Goal: Task Accomplishment & Management: Use online tool/utility

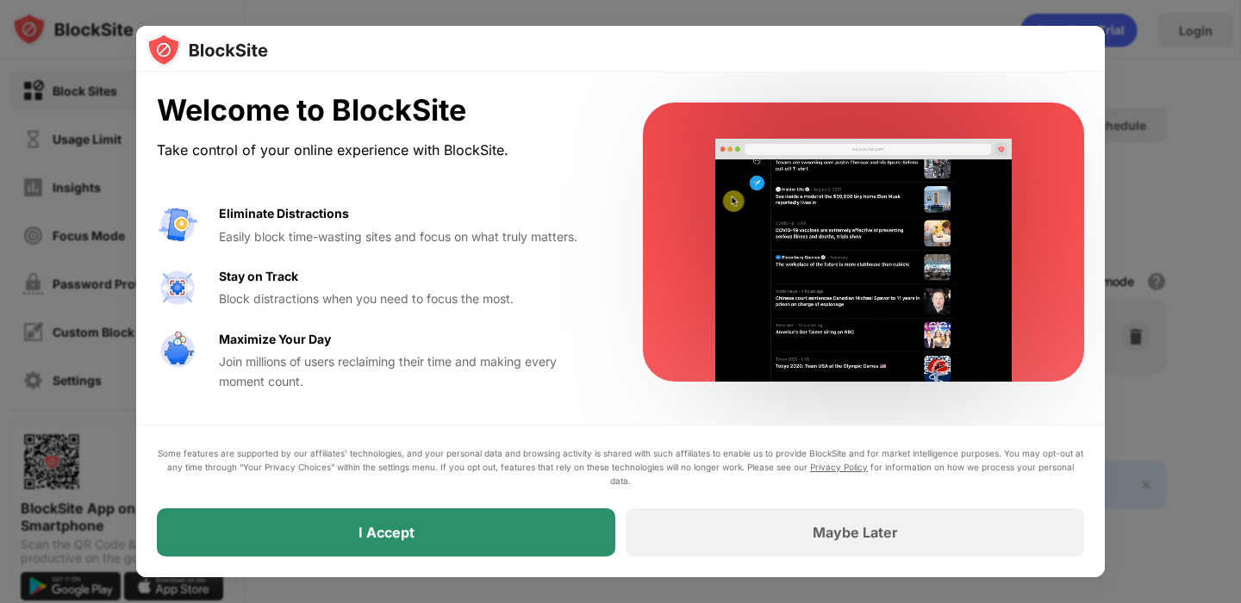
click at [551, 544] on div "I Accept" at bounding box center [386, 532] width 458 height 48
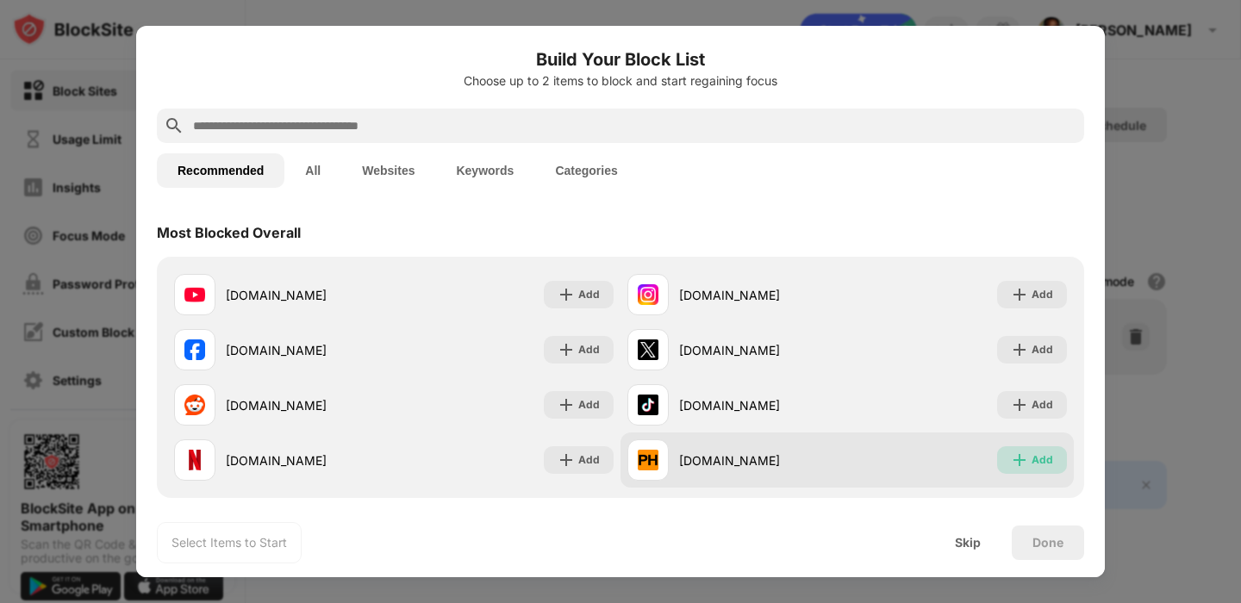
click at [1019, 461] on img at bounding box center [1019, 460] width 17 height 17
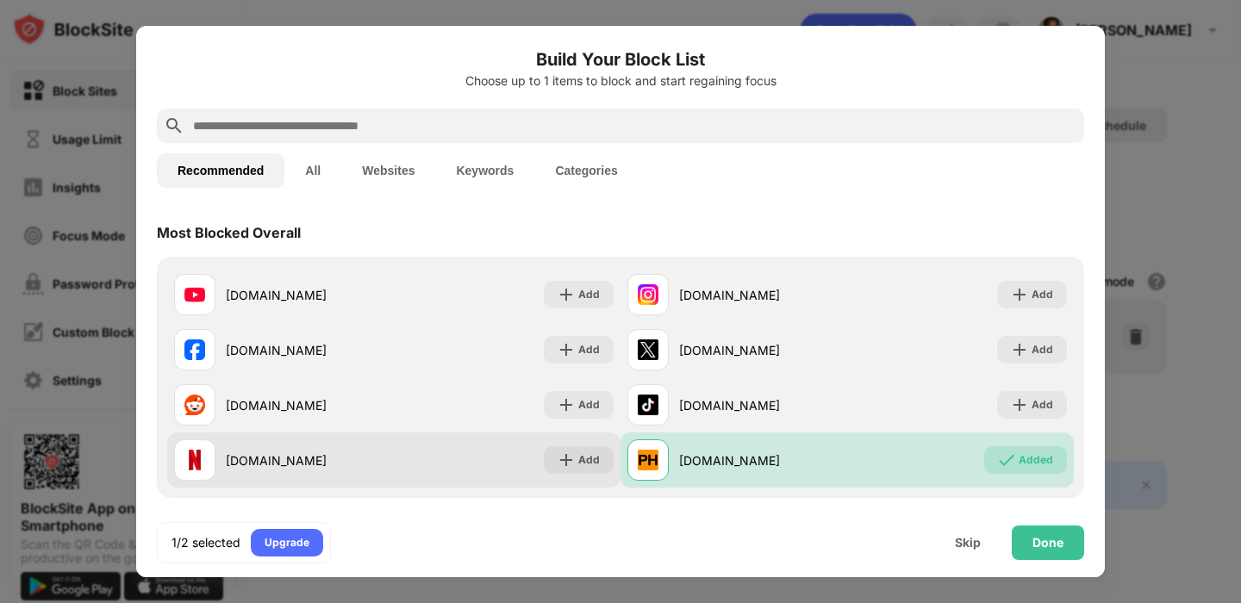
click at [567, 444] on div "[DOMAIN_NAME] Add" at bounding box center [393, 460] width 453 height 55
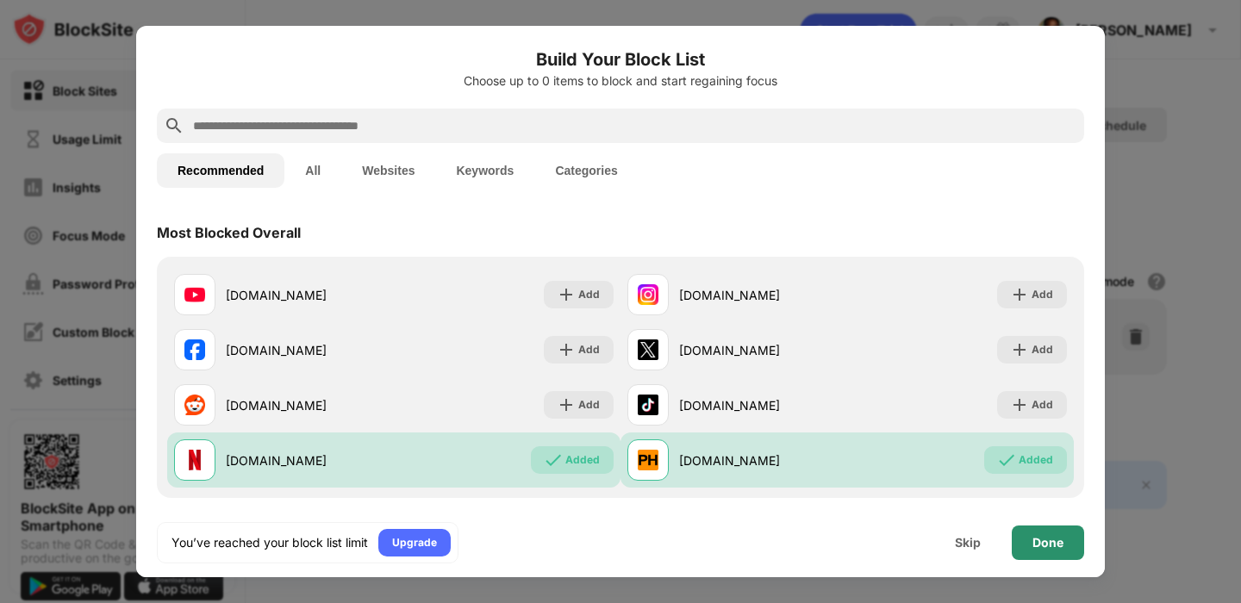
click at [1050, 546] on div "Done" at bounding box center [1047, 543] width 31 height 14
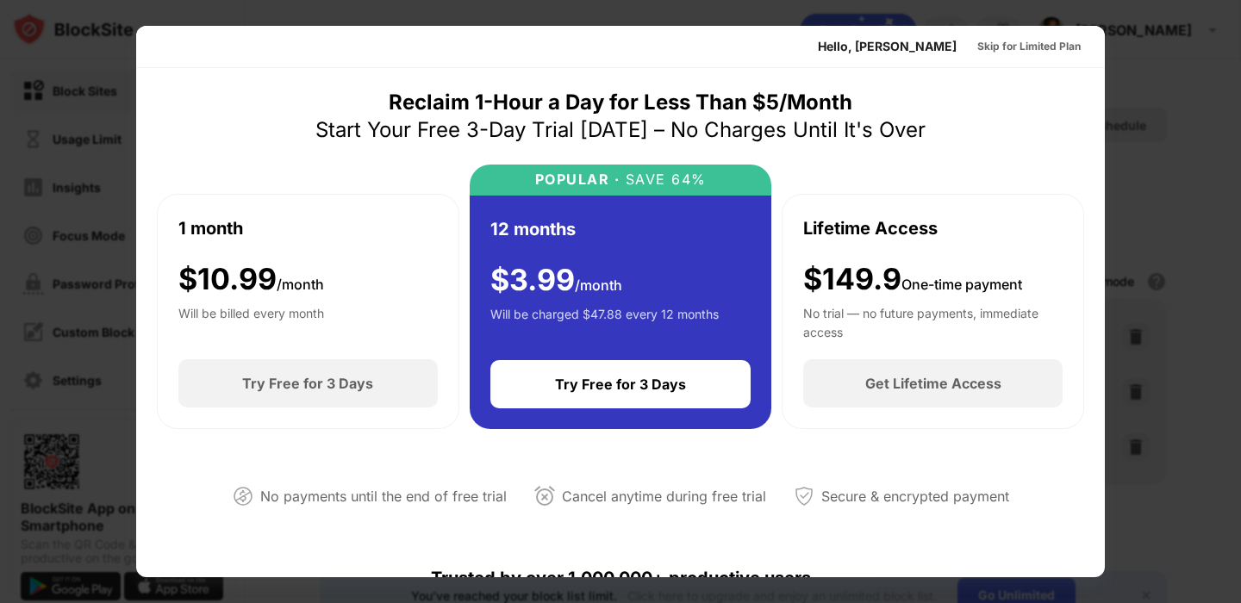
click at [1109, 105] on div at bounding box center [620, 301] width 1241 height 603
click at [1007, 36] on div "Skip for Limited Plan" at bounding box center [1028, 47] width 131 height 28
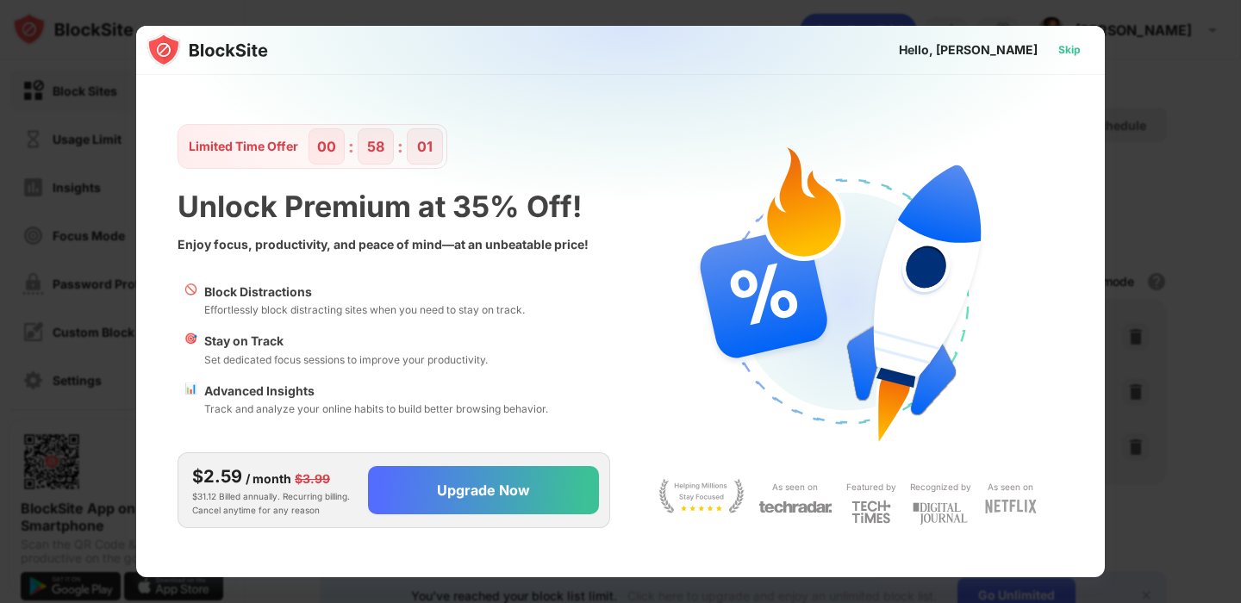
click at [1067, 58] on div "Skip" at bounding box center [1069, 49] width 22 height 17
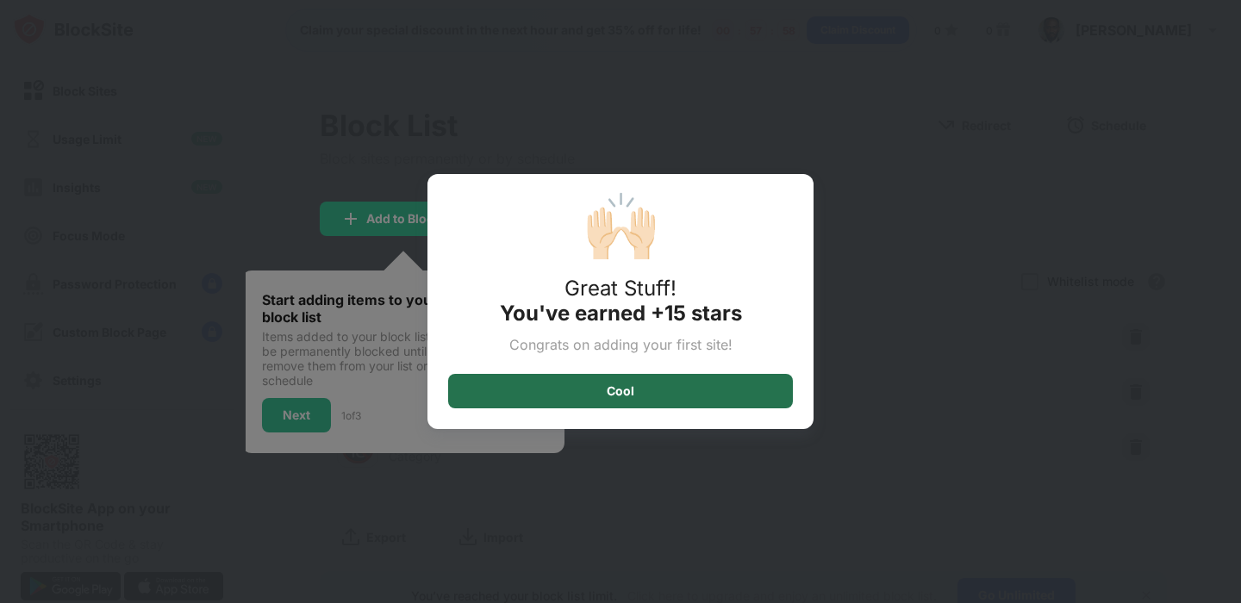
click at [685, 385] on div "Cool" at bounding box center [620, 391] width 345 height 34
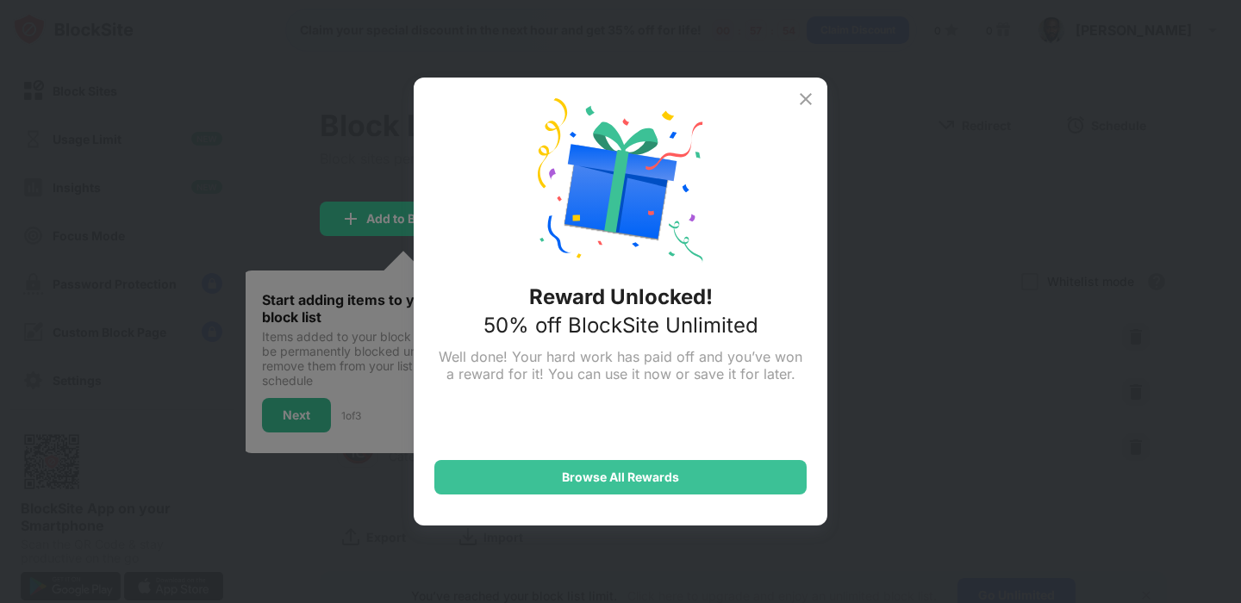
click at [807, 100] on img at bounding box center [805, 99] width 21 height 21
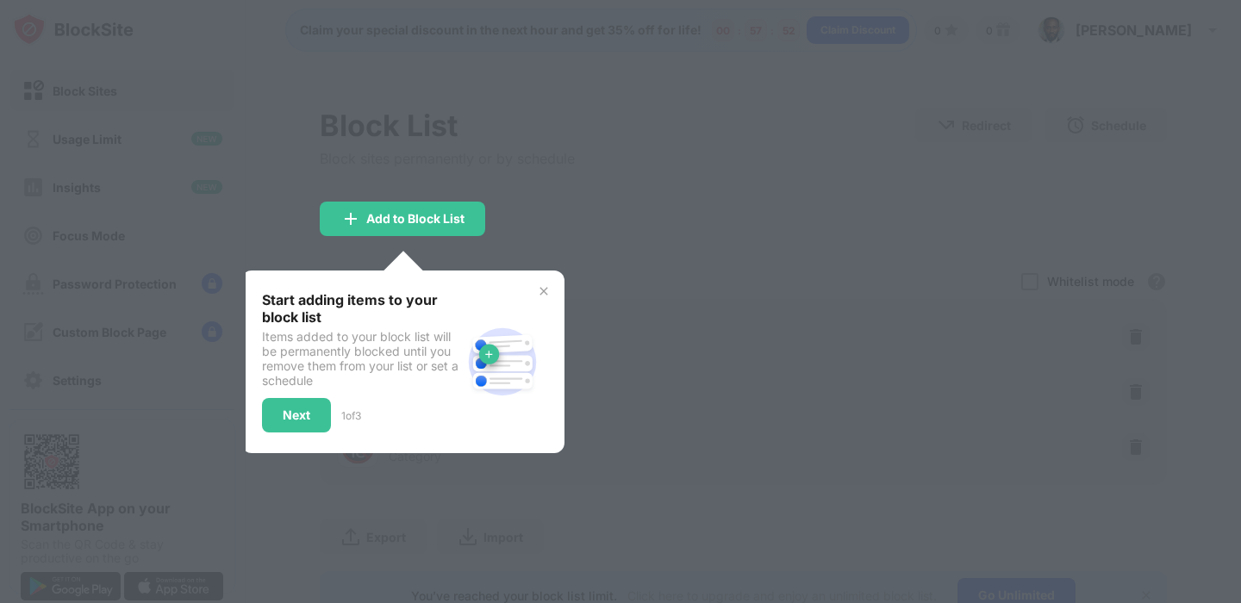
click at [541, 289] on img at bounding box center [544, 291] width 14 height 14
